Goal: Transaction & Acquisition: Download file/media

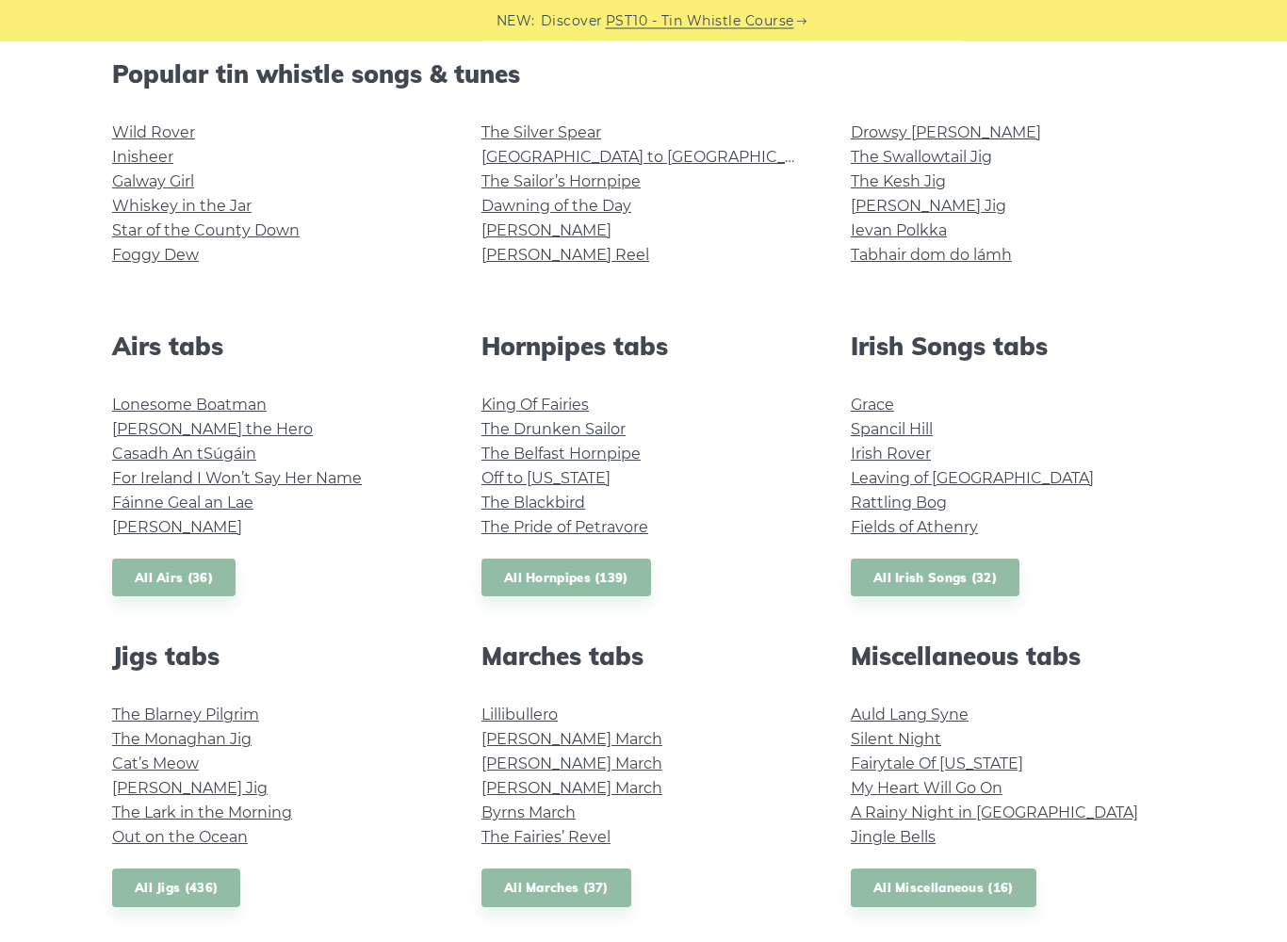
scroll to position [480, 0]
click at [924, 184] on link "The Kesh Jig" at bounding box center [898, 182] width 95 height 18
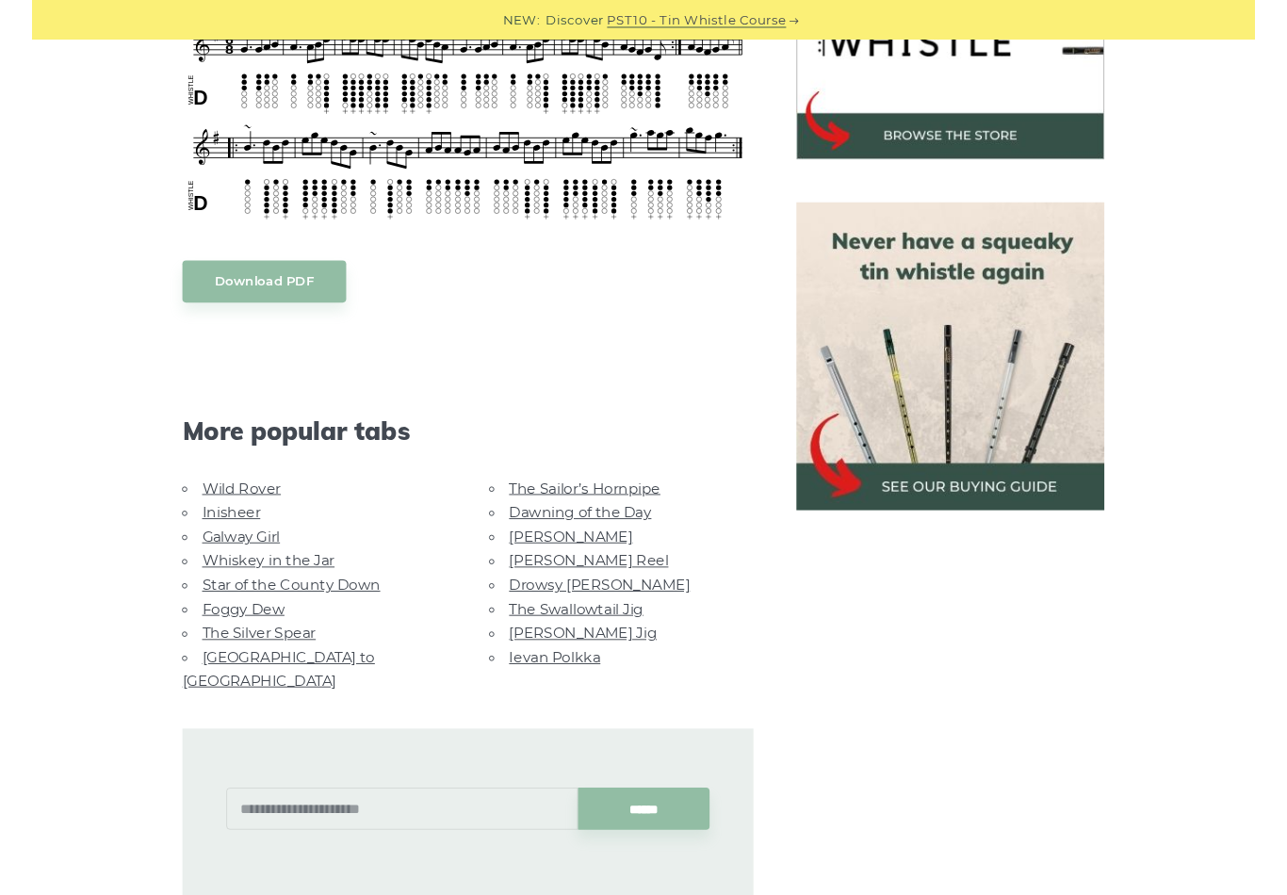
scroll to position [670, 0]
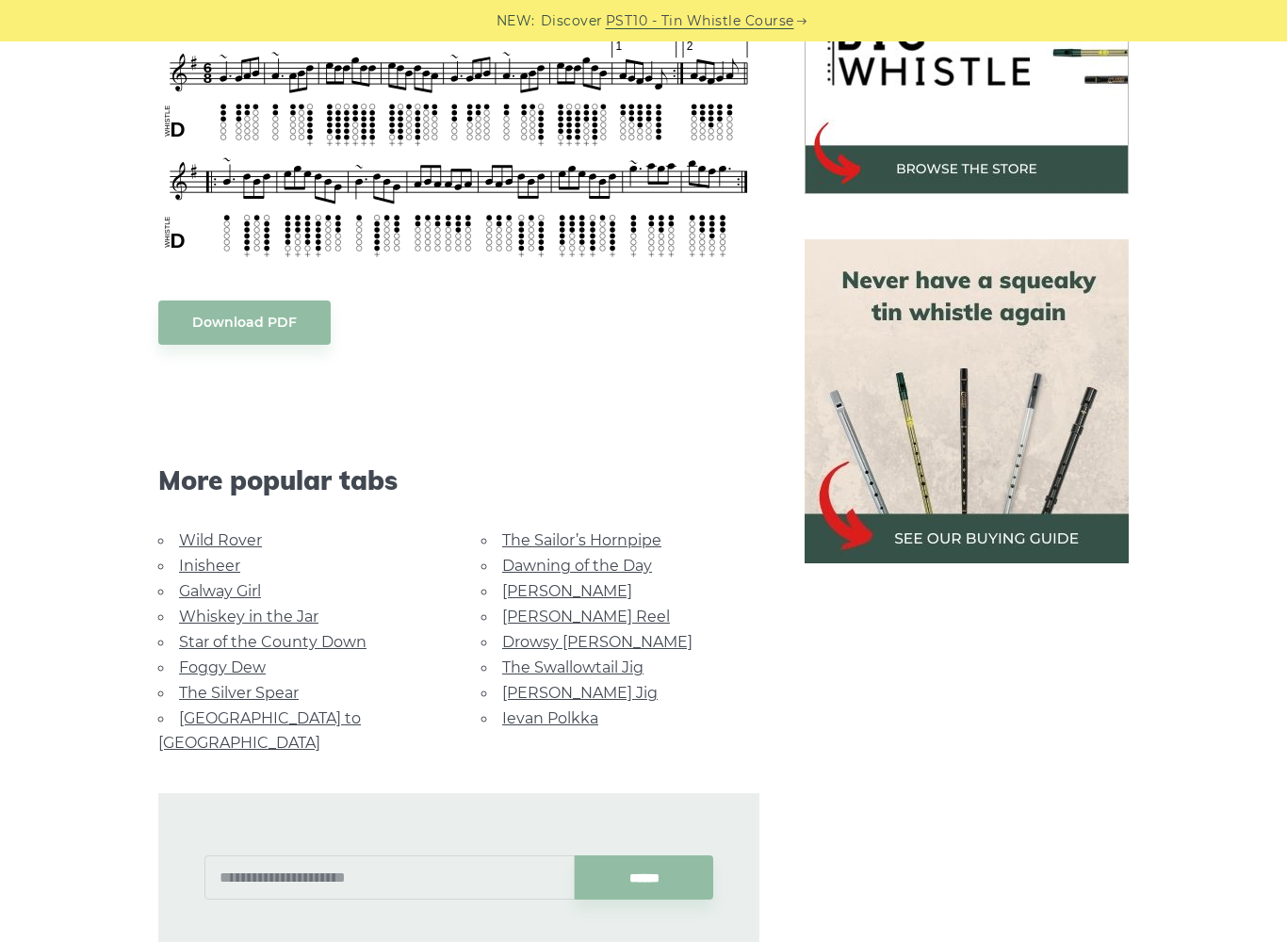
click at [286, 321] on body "NEW: Discover PST10 - Tin Whistle Course Lessons Fingering Charts Tabs & Notes …" at bounding box center [643, 699] width 1287 height 2738
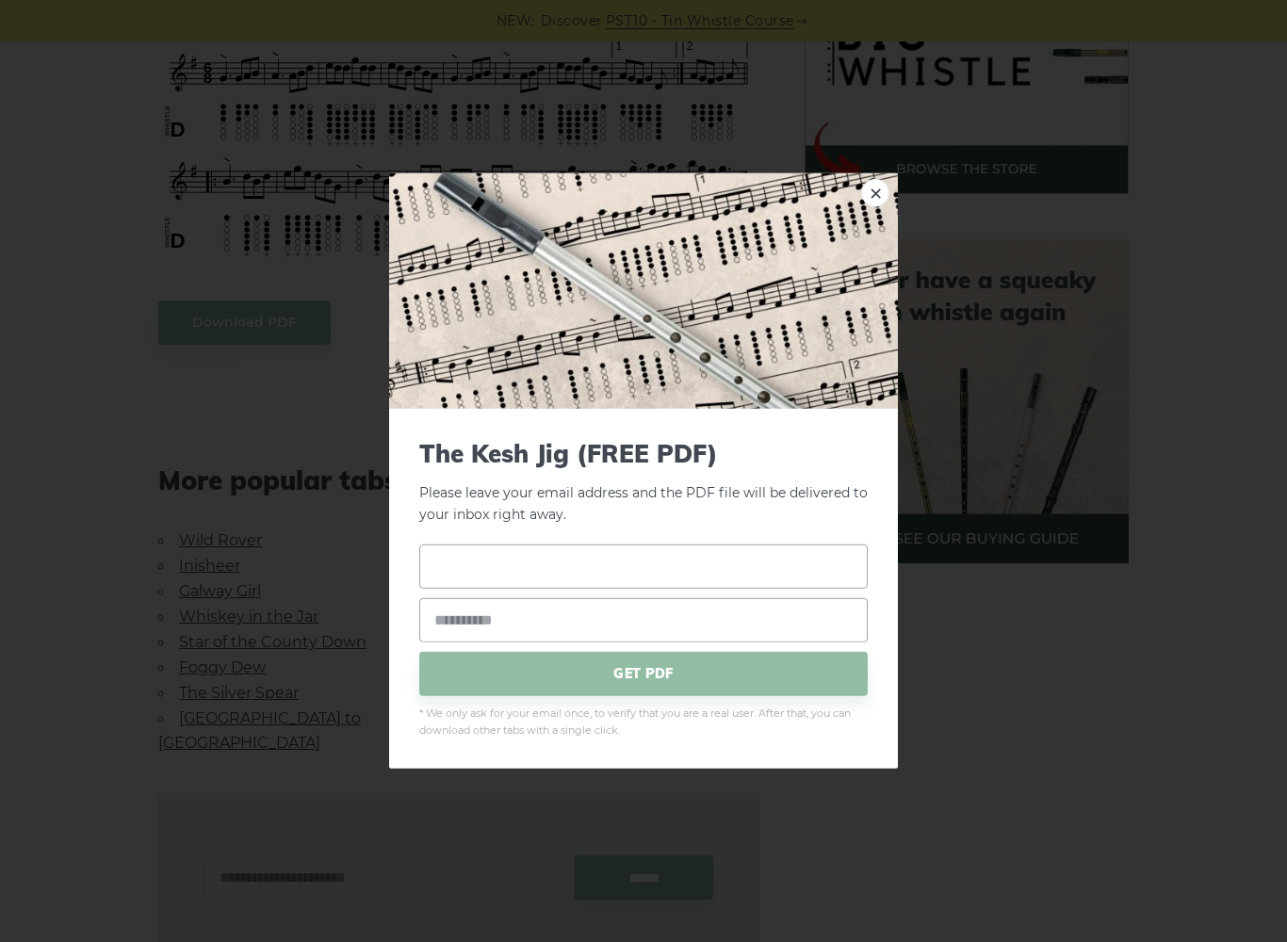
click at [486, 564] on input "text" at bounding box center [643, 566] width 449 height 44
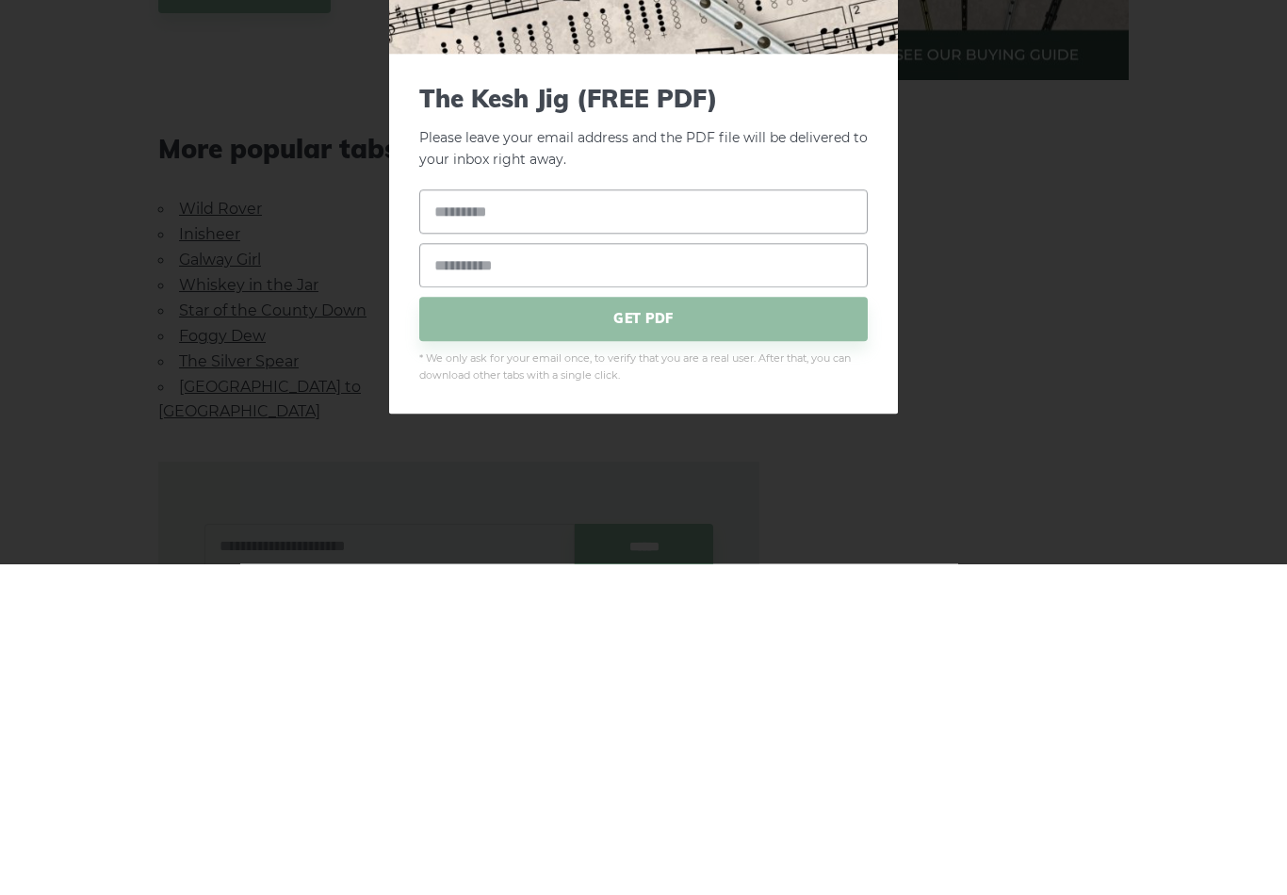
click at [1018, 277] on div "× The Kesh Jig (FREE PDF) Please leave your email address and the PDF file will…" at bounding box center [643, 447] width 1287 height 895
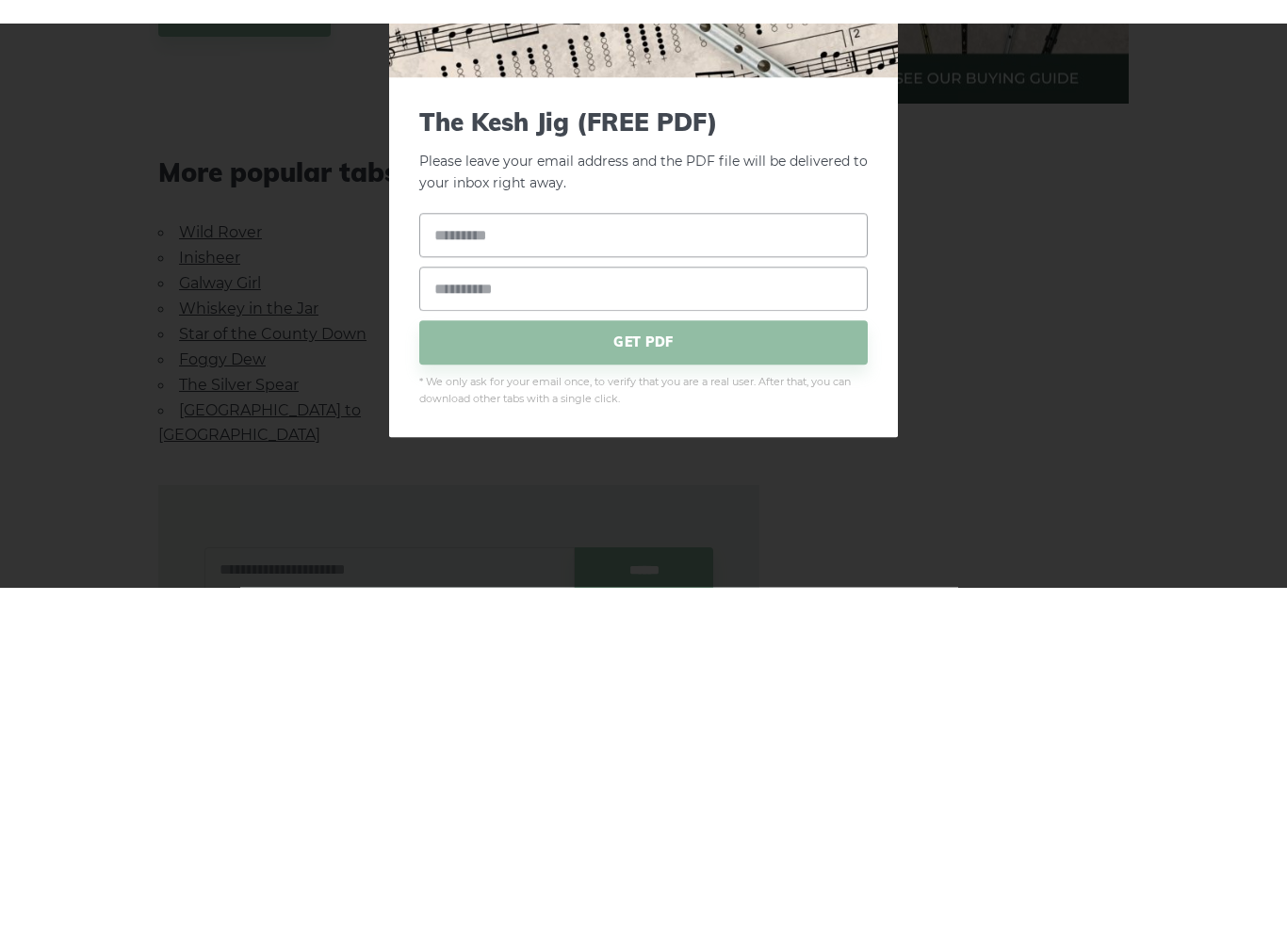
scroll to position [1002, 0]
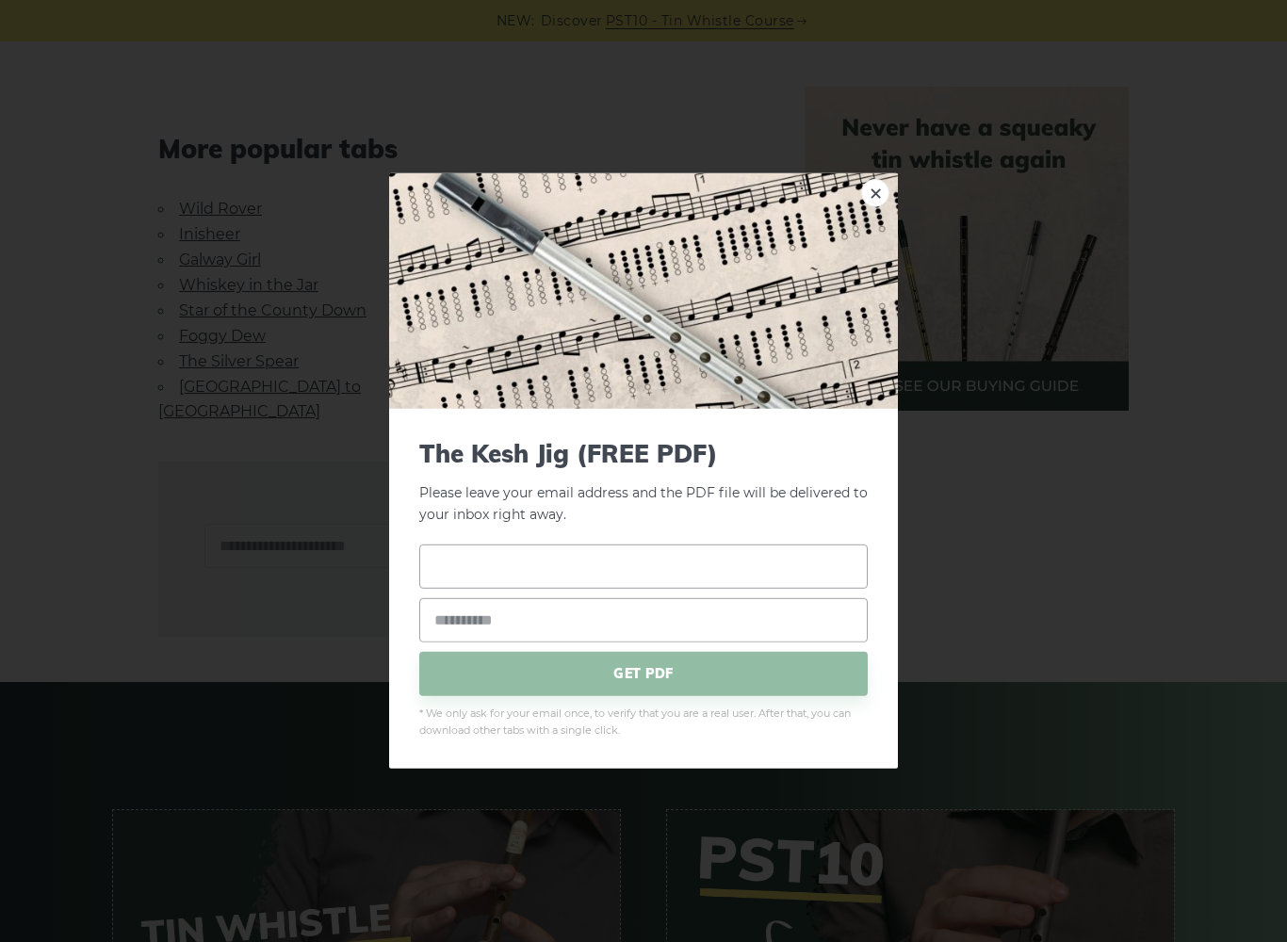
click at [479, 564] on input "text" at bounding box center [643, 566] width 449 height 44
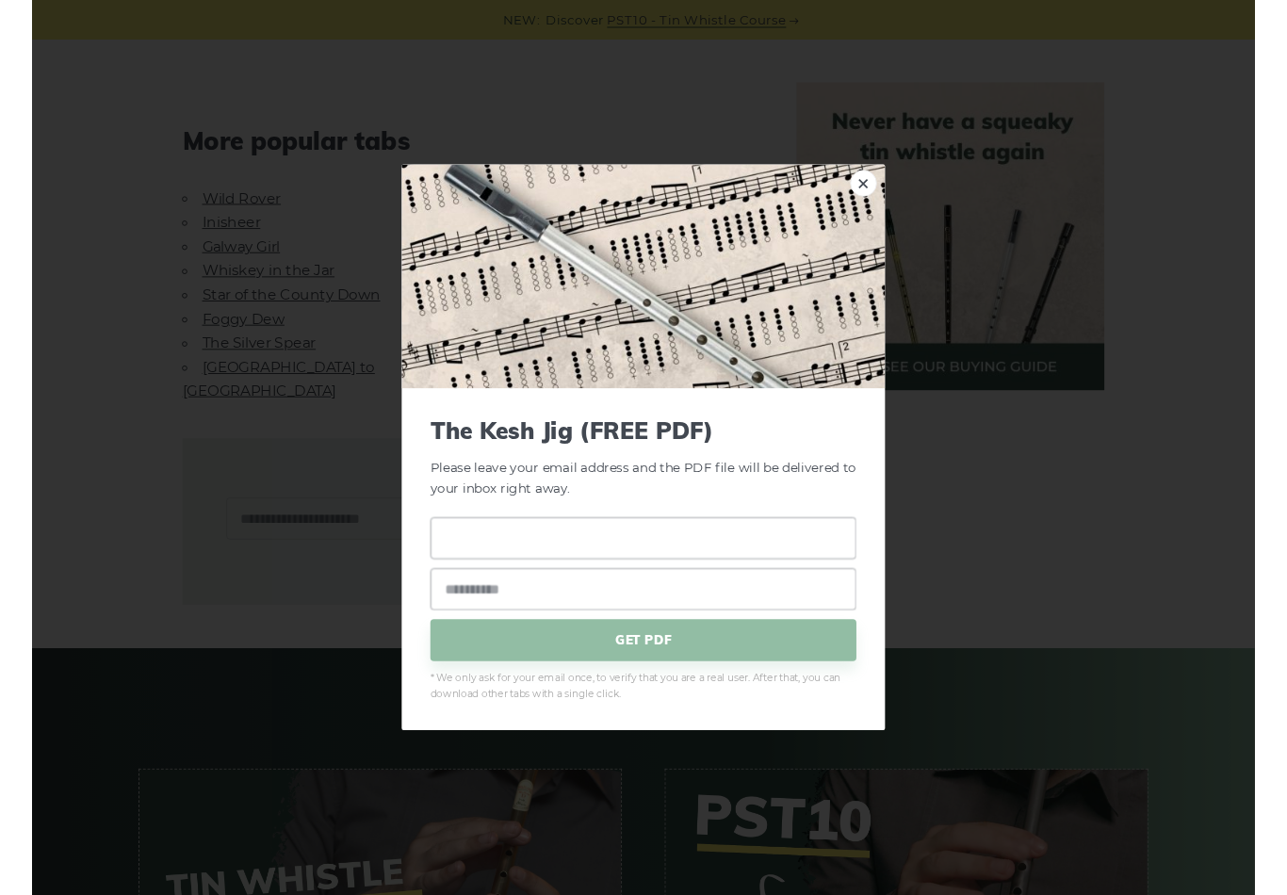
scroll to position [1001, 0]
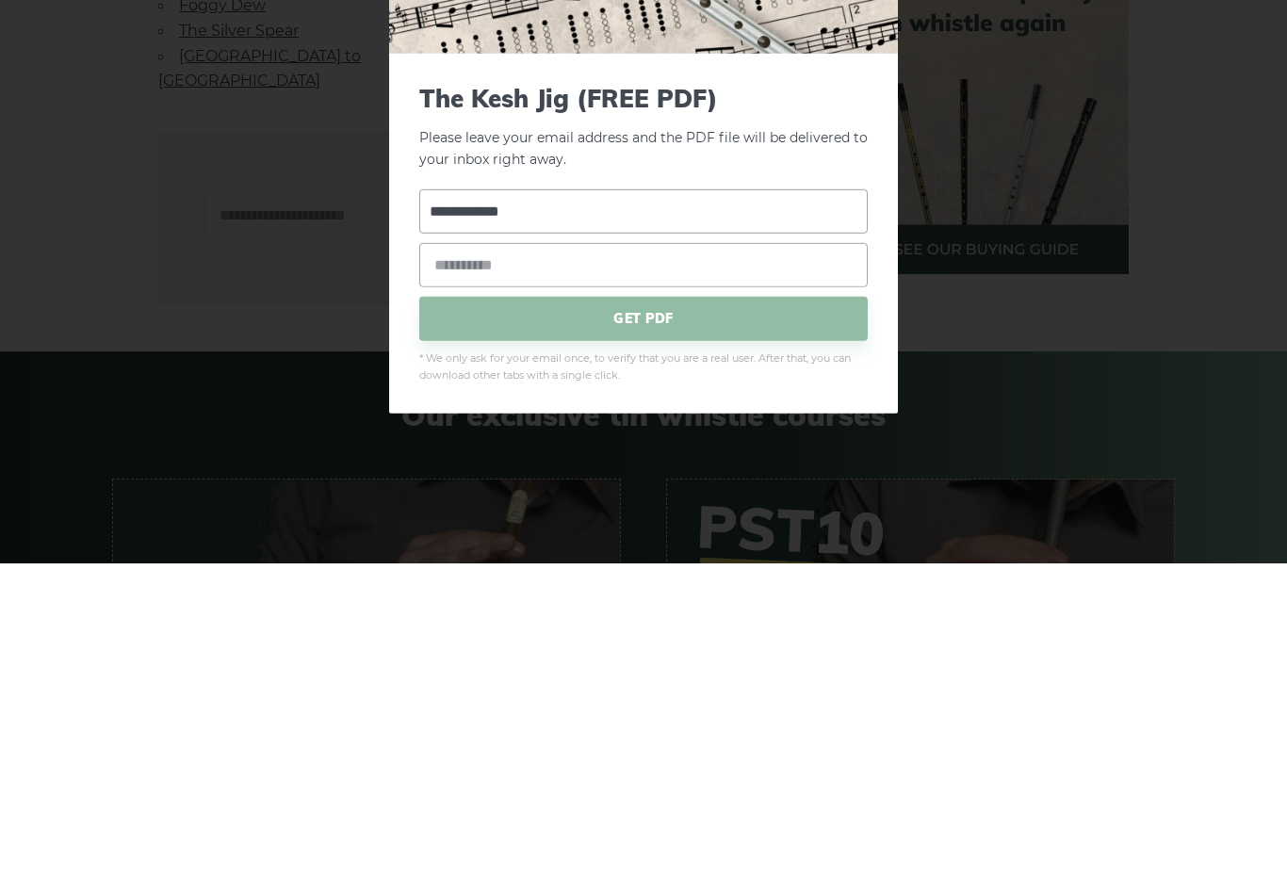
type input "**********"
click at [528, 574] on input "email" at bounding box center [643, 596] width 449 height 44
type input "**********"
click at [682, 628] on span "GET PDF" at bounding box center [643, 650] width 449 height 44
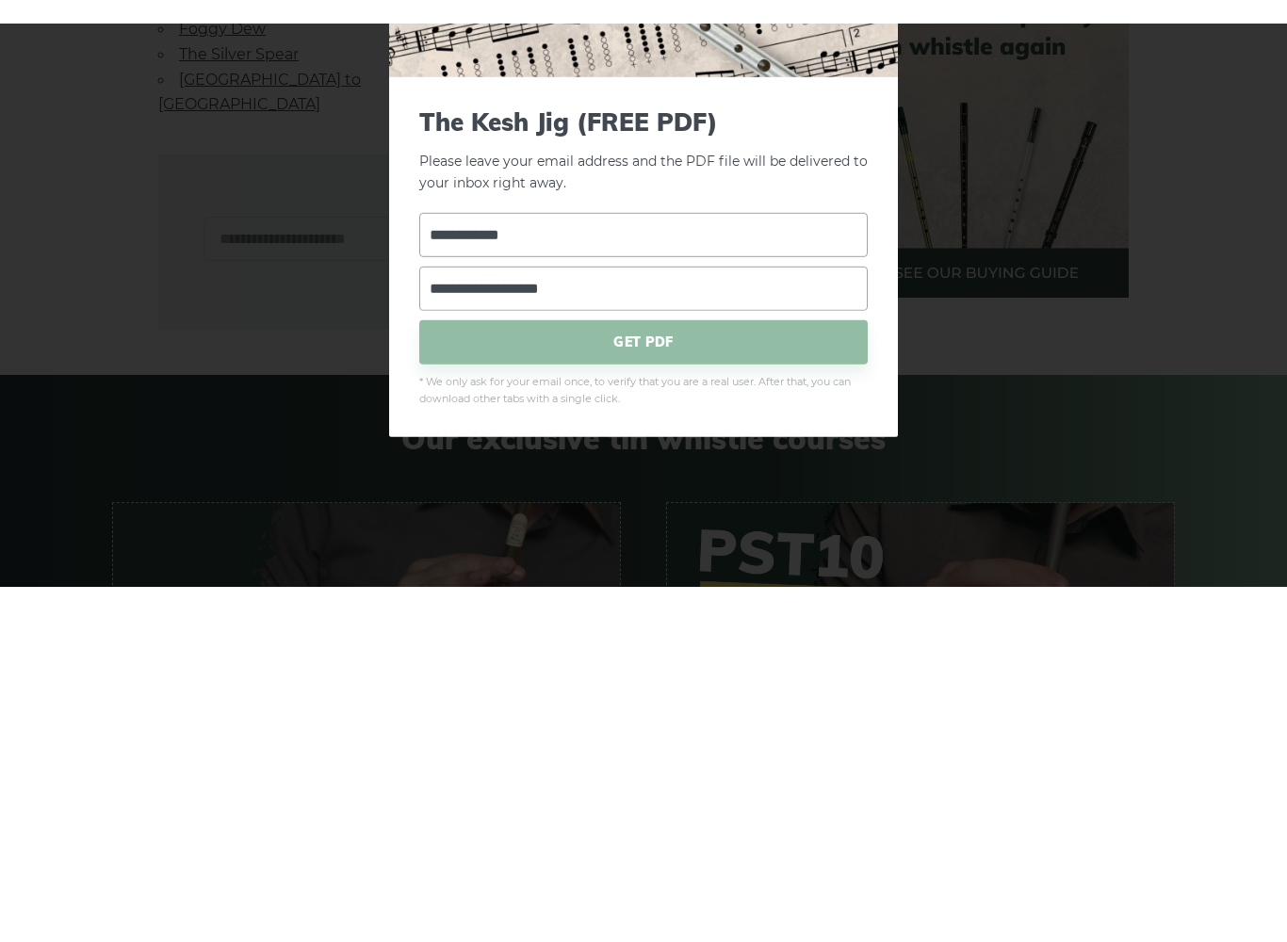
scroll to position [1333, 0]
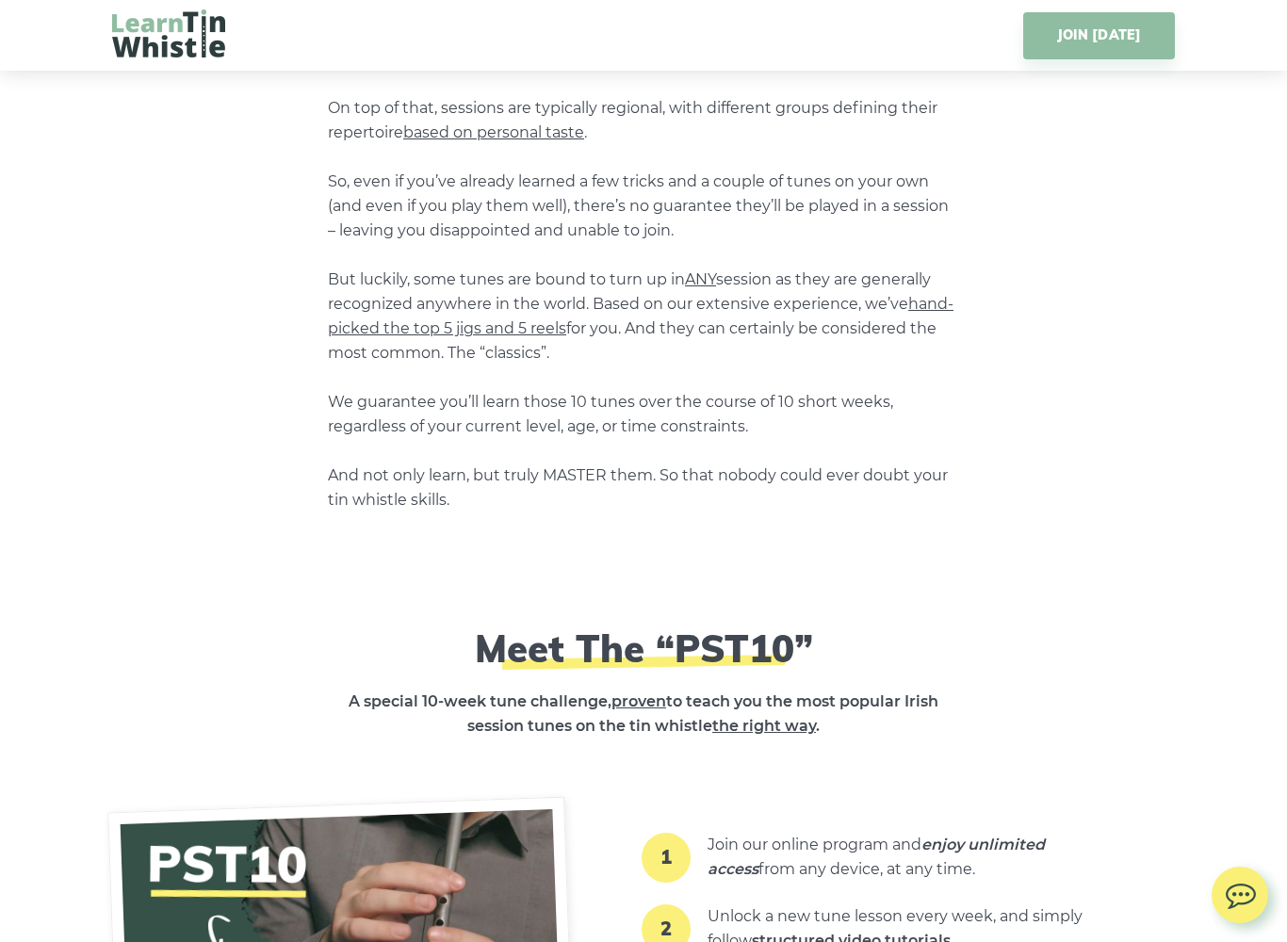
scroll to position [2393, 0]
